Goal: Information Seeking & Learning: Learn about a topic

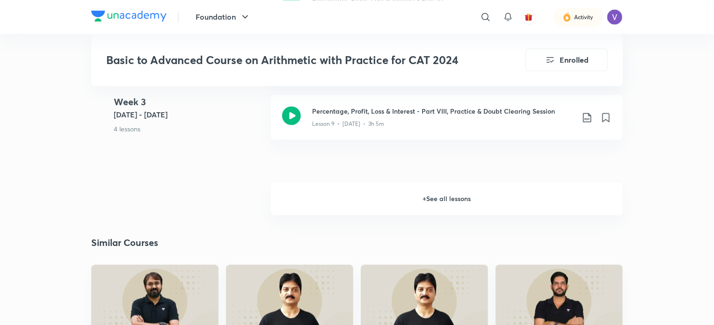
scroll to position [941, 0]
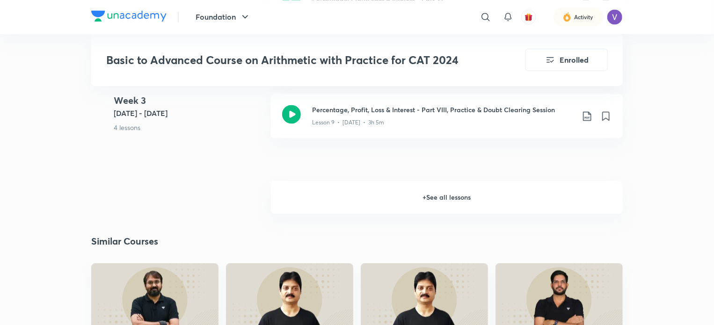
click at [338, 185] on h6 "+ See all lessons" at bounding box center [447, 197] width 352 height 33
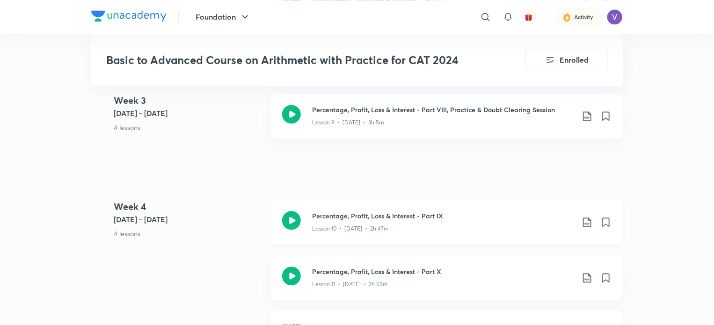
click at [353, 240] on div "Percentage, Profit, Loss & Interest - Part IX Lesson 10 • [DATE] • 2h 47m" at bounding box center [447, 222] width 352 height 44
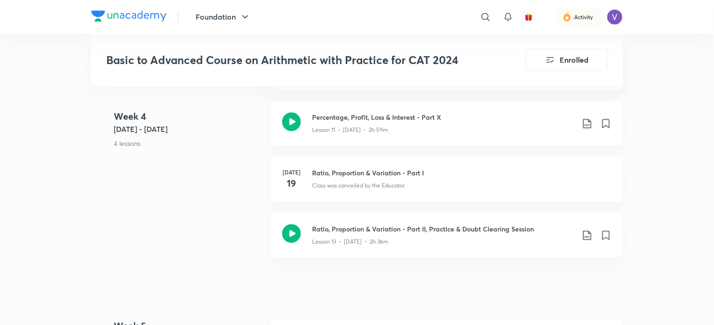
scroll to position [1098, 0]
